Goal: Navigation & Orientation: Go to known website

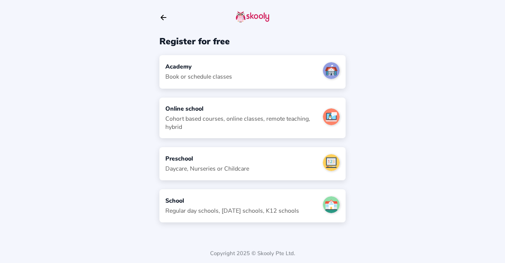
click at [165, 19] on icon "Arrow Back" at bounding box center [163, 17] width 8 height 8
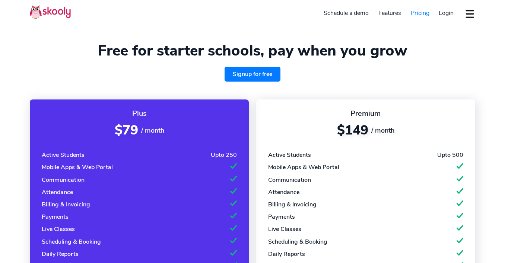
select select "en"
select select "65"
select select "[GEOGRAPHIC_DATA]"
select select "[GEOGRAPHIC_DATA]/[GEOGRAPHIC_DATA]"
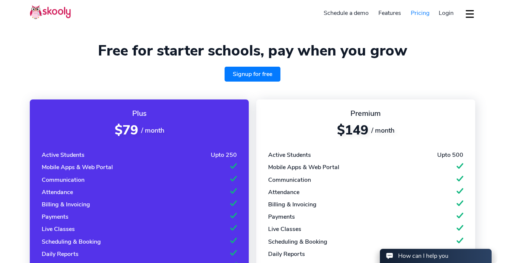
click at [451, 14] on span "Login" at bounding box center [446, 13] width 15 height 8
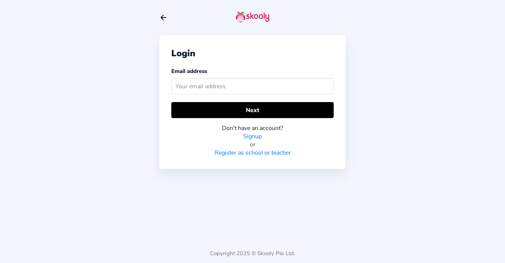
click at [162, 19] on icon "arrow back outline" at bounding box center [163, 17] width 5 height 5
